Goal: Navigation & Orientation: Understand site structure

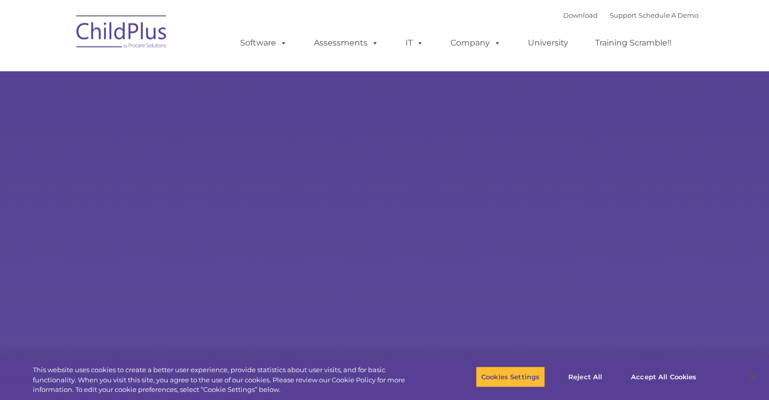
select select "MEDIUM"
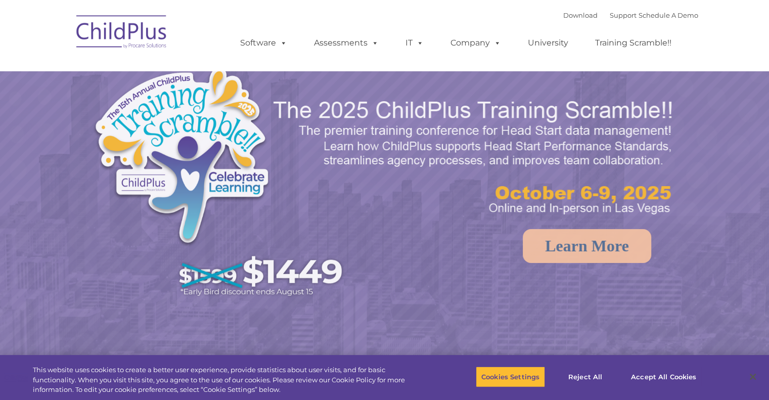
select select "MEDIUM"
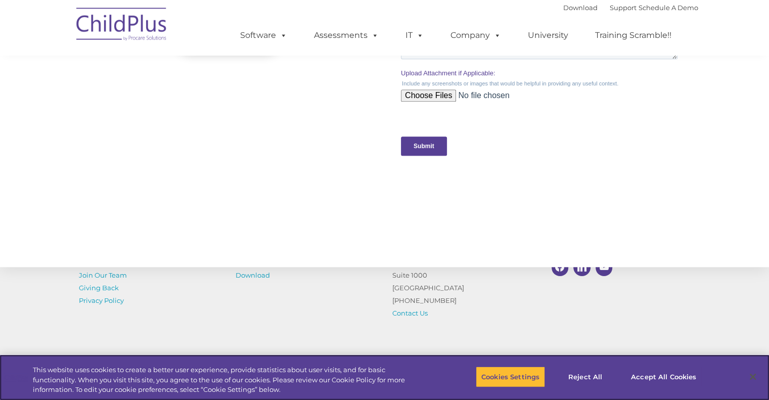
scroll to position [1005, 0]
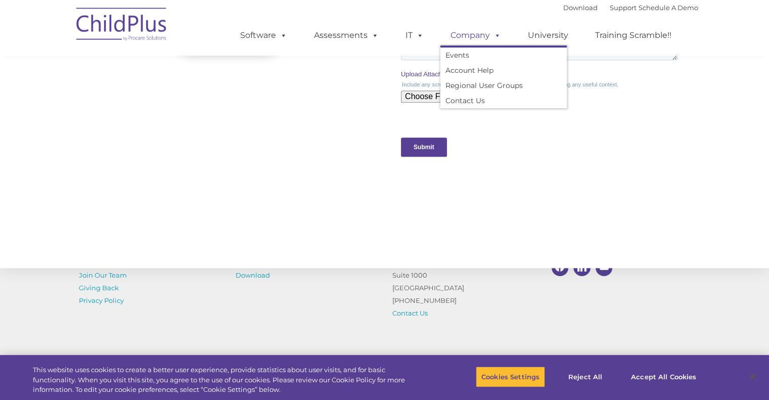
click at [477, 38] on link "Company" at bounding box center [475, 35] width 71 height 20
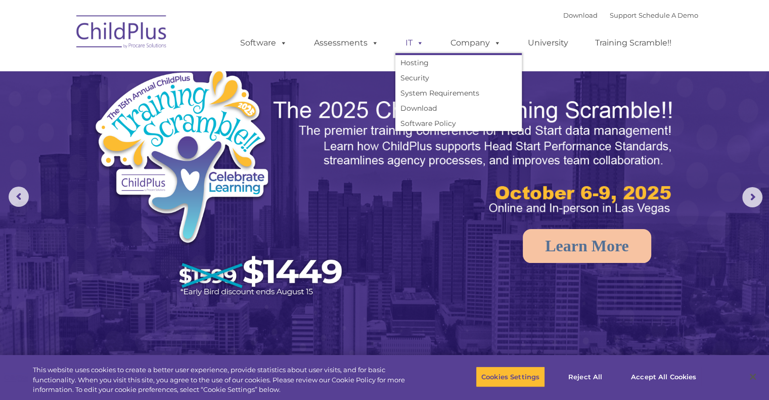
click at [403, 50] on link "IT" at bounding box center [414, 43] width 38 height 20
